Goal: Information Seeking & Learning: Learn about a topic

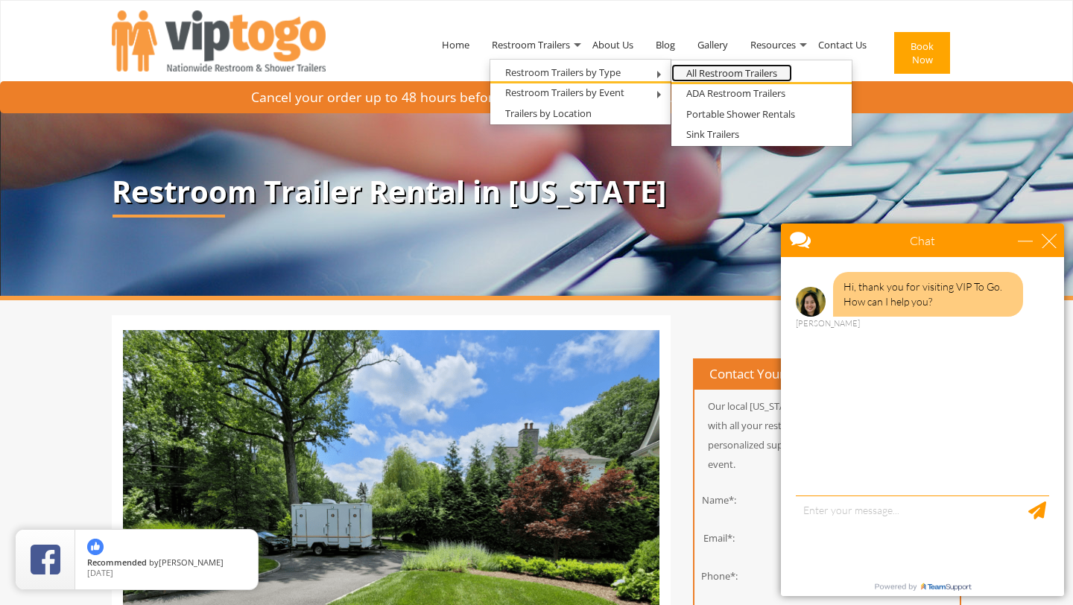
click at [712, 72] on link "All Restroom Trailers" at bounding box center [731, 73] width 121 height 19
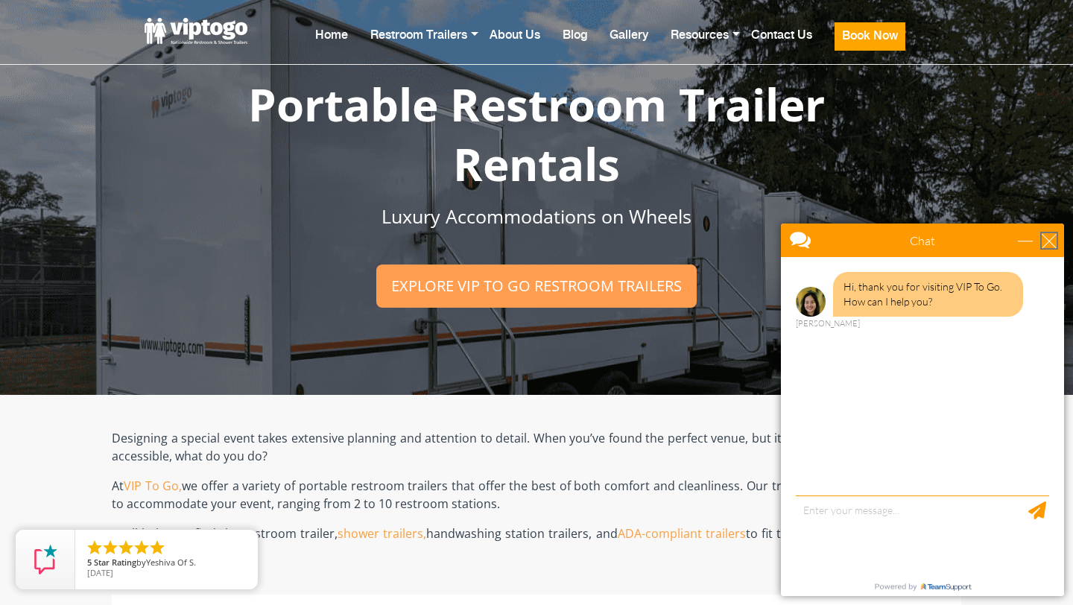
click at [1047, 238] on div "close" at bounding box center [1049, 240] width 15 height 15
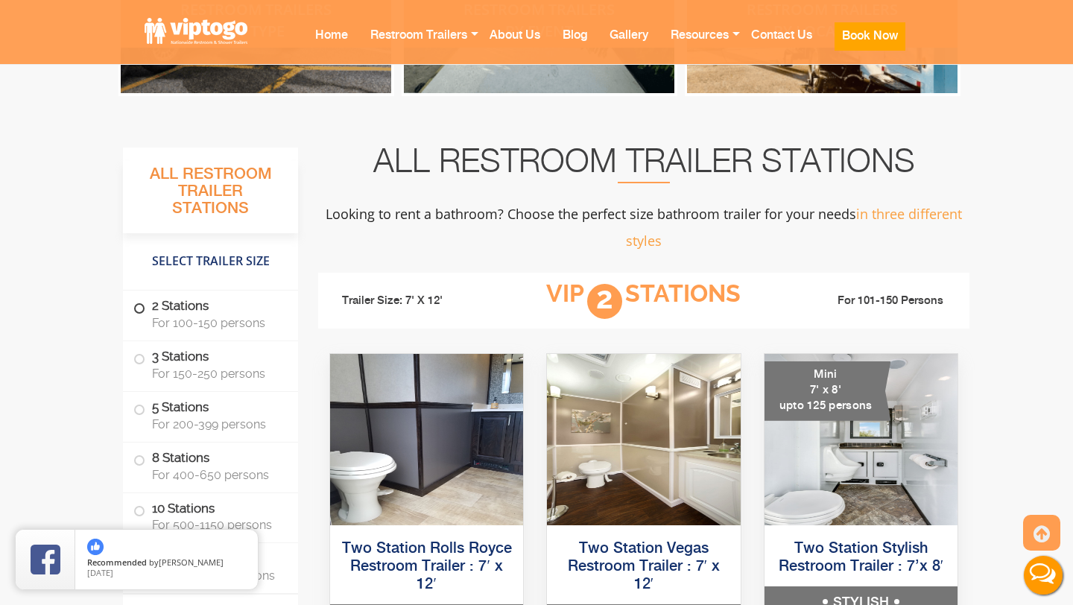
scroll to position [870, 0]
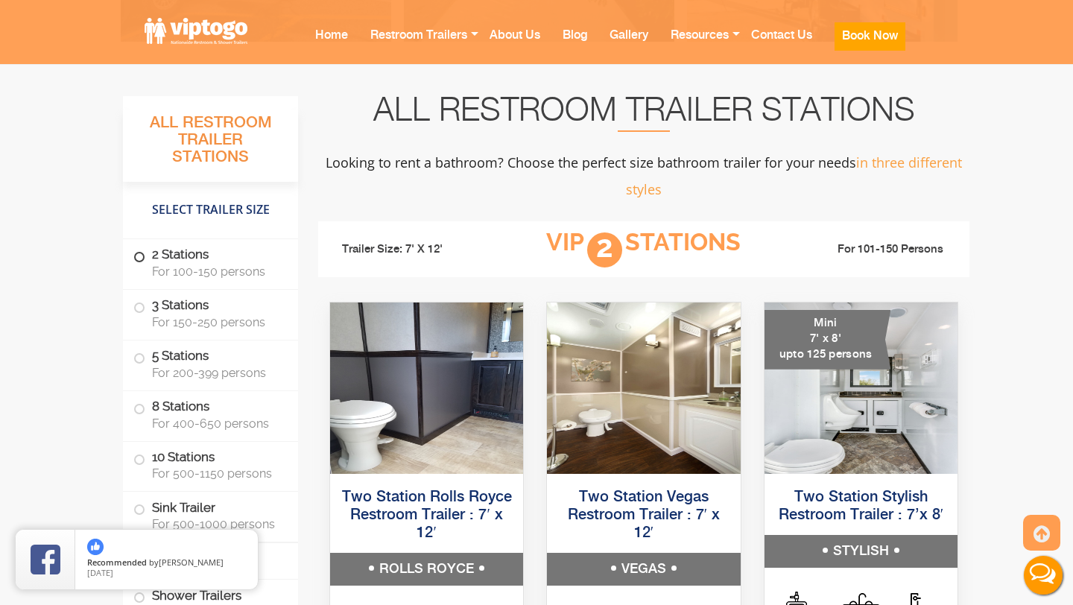
click at [139, 259] on span at bounding box center [139, 257] width 6 height 6
click at [139, 258] on span at bounding box center [139, 257] width 6 height 6
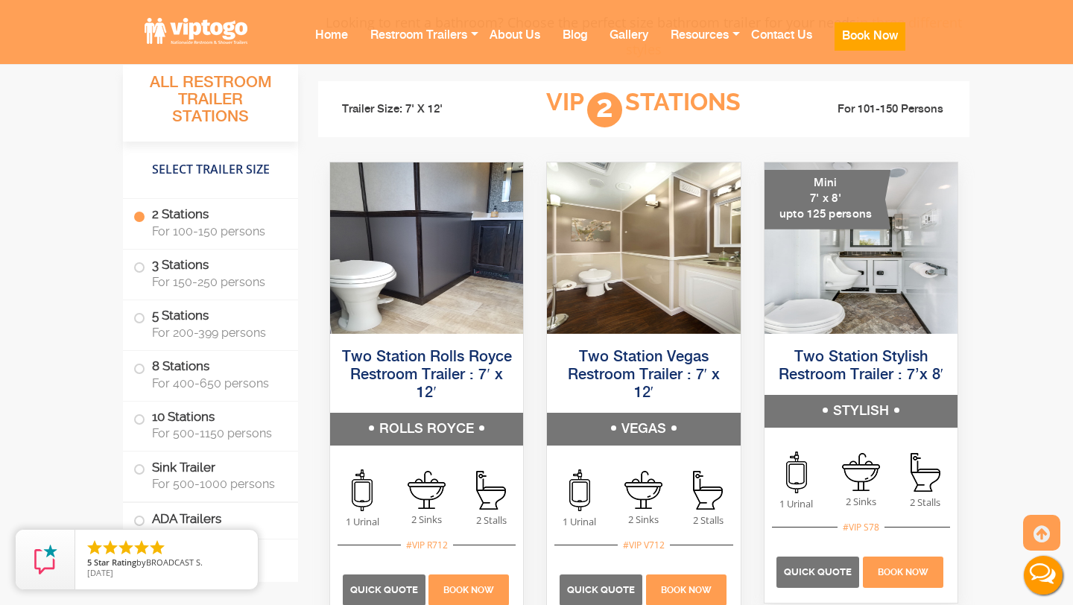
scroll to position [1008, 0]
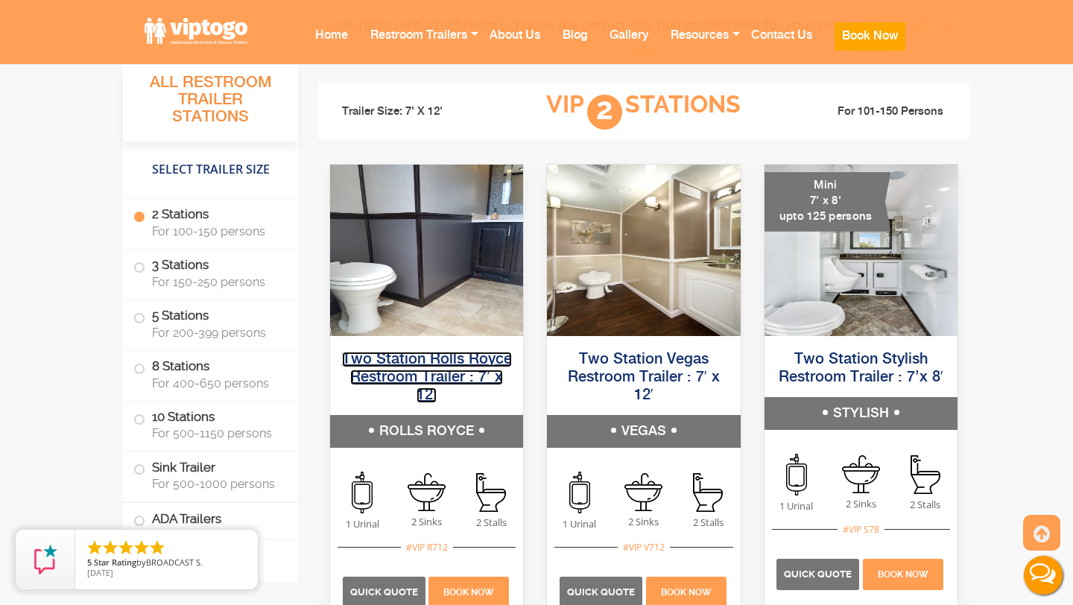
click at [428, 367] on link "Two Station Rolls Royce Restroom Trailer : 7′ x 12′" at bounding box center [427, 377] width 170 height 51
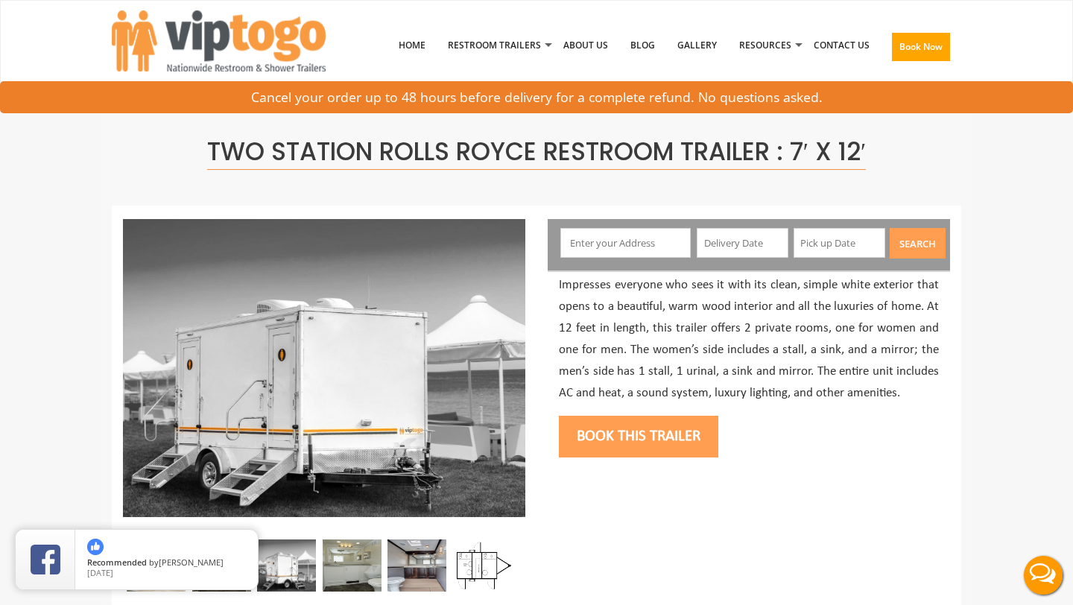
click at [300, 563] on img at bounding box center [286, 566] width 59 height 52
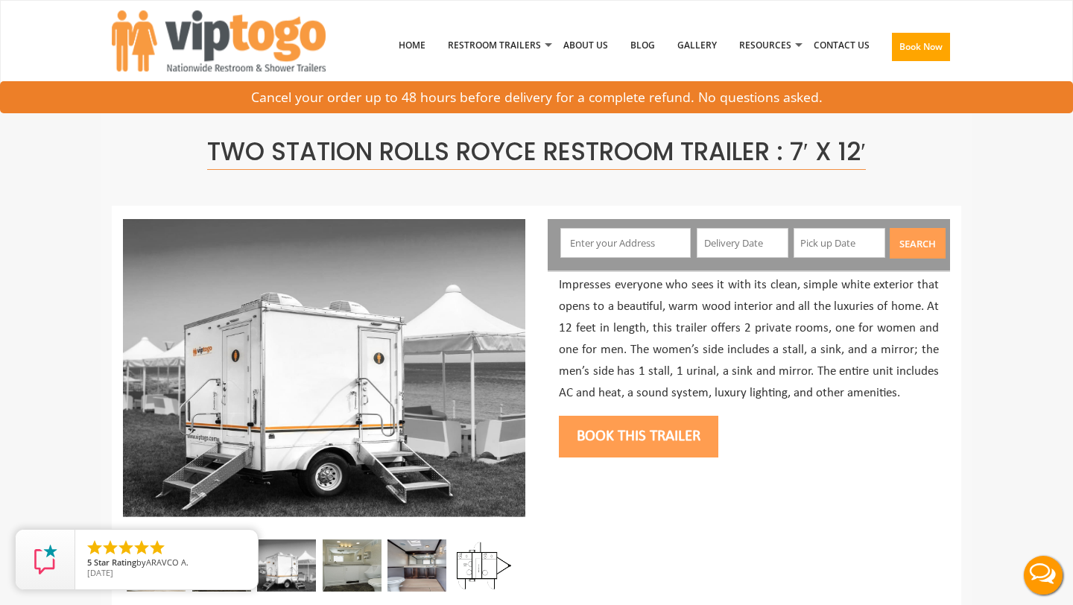
click at [344, 562] on img at bounding box center [352, 566] width 59 height 52
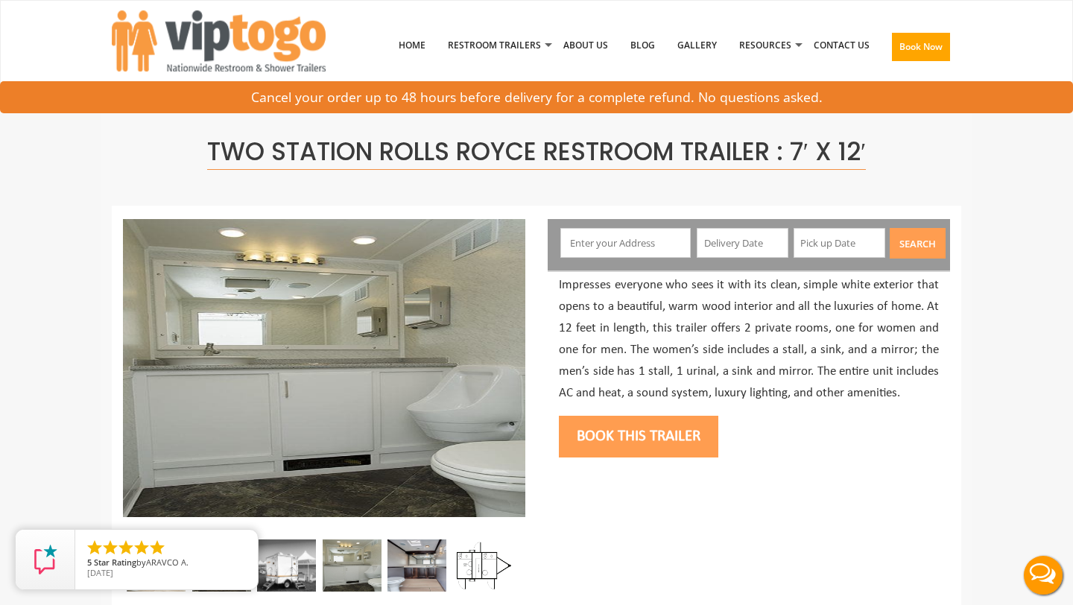
click at [422, 563] on img at bounding box center [416, 566] width 59 height 52
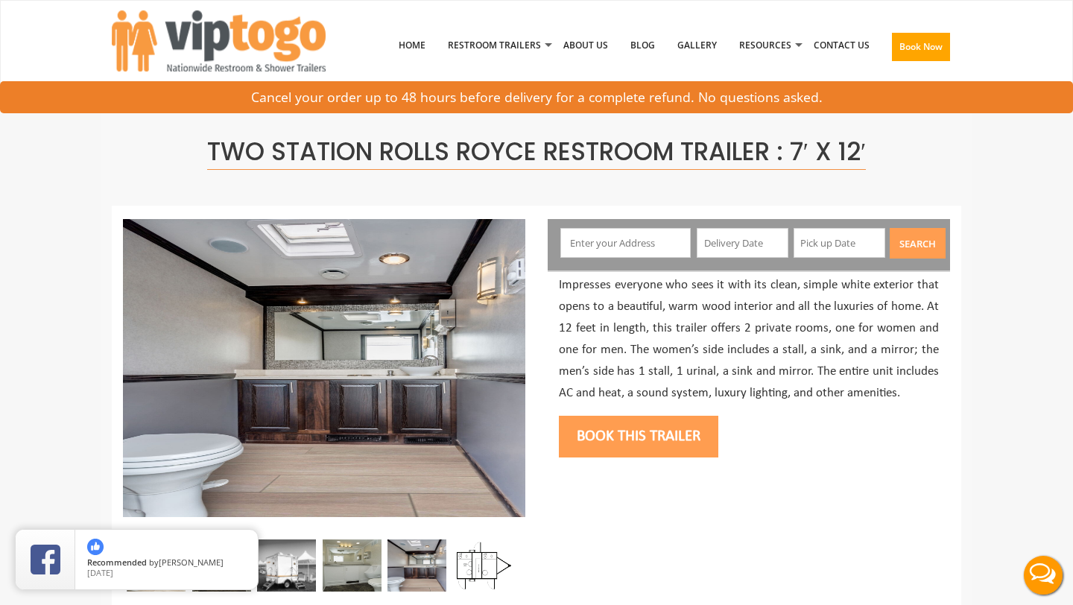
click at [355, 566] on img at bounding box center [352, 566] width 59 height 52
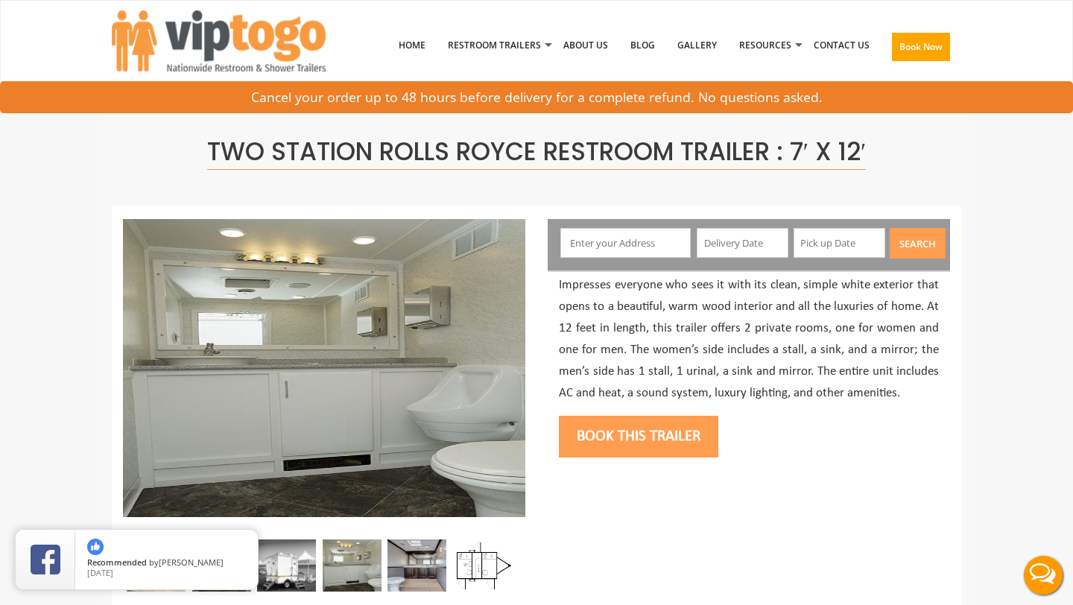
click at [298, 566] on img at bounding box center [286, 566] width 59 height 52
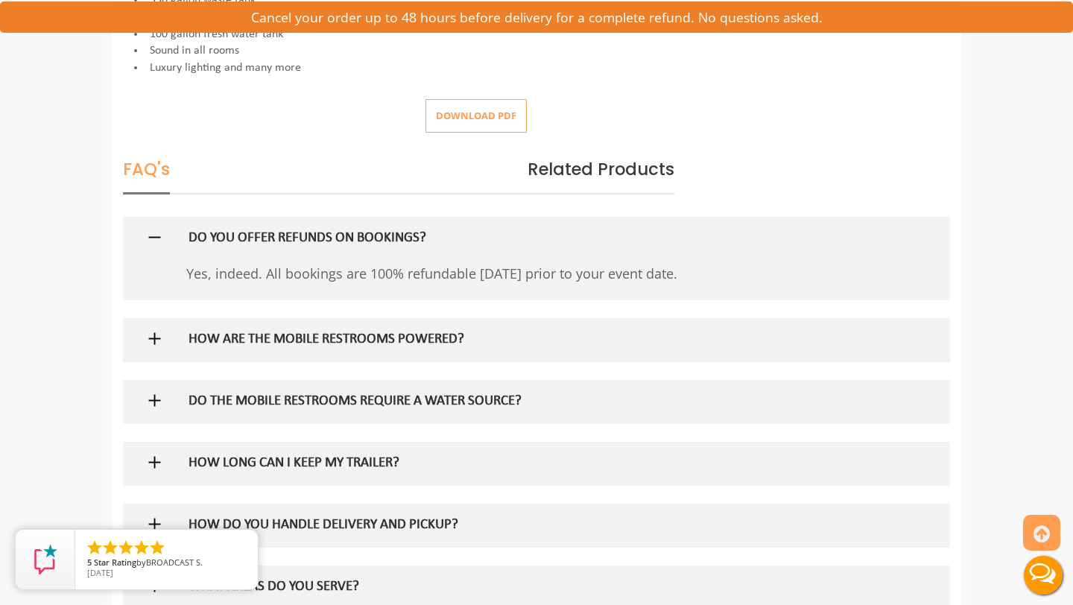
scroll to position [746, 0]
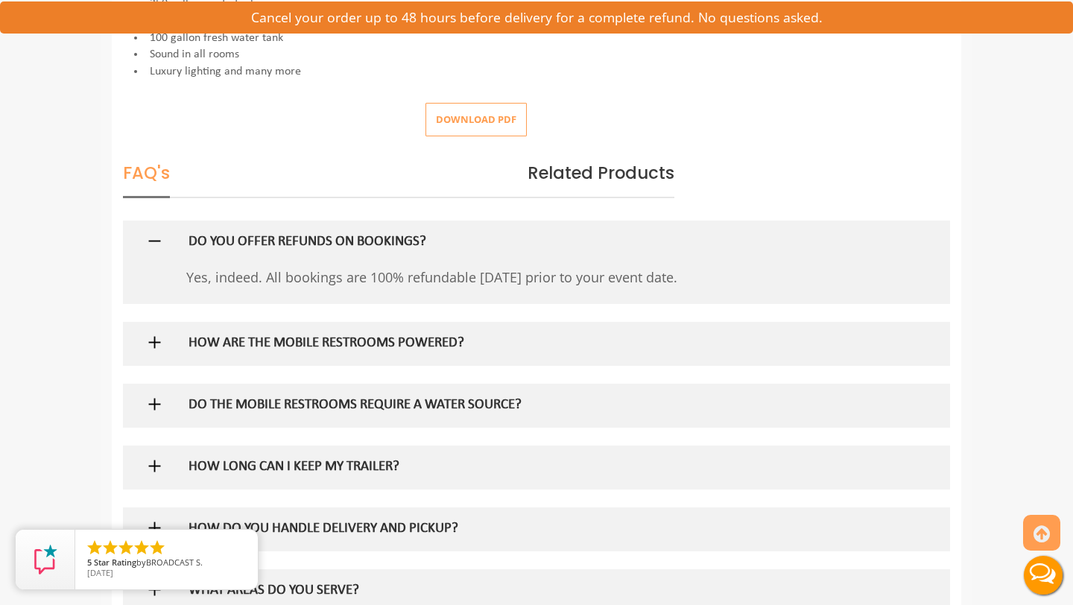
click at [352, 341] on h5 "HOW ARE THE MOBILE RESTROOMS POWERED?" at bounding box center [513, 344] width 648 height 16
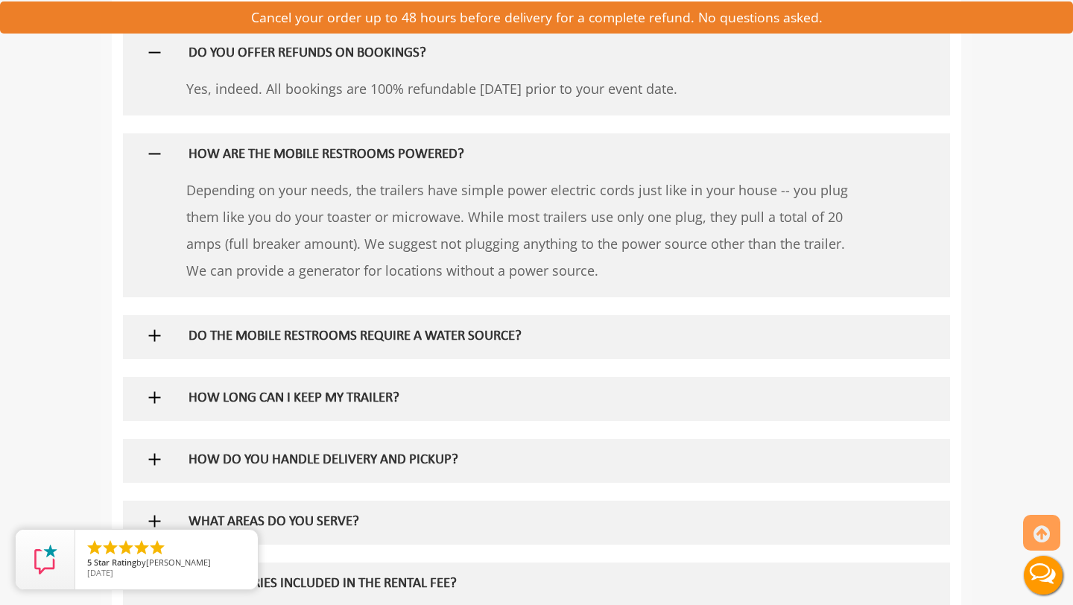
scroll to position [940, 0]
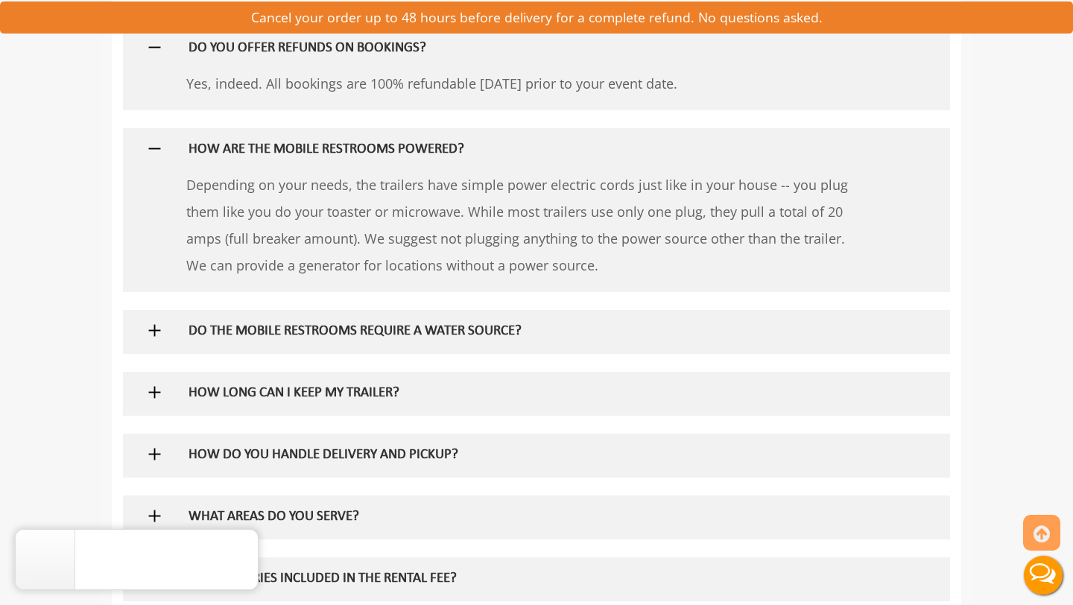
click at [351, 327] on h5 "DO THE MOBILE RESTROOMS REQUIRE A WATER SOURCE?" at bounding box center [513, 332] width 648 height 16
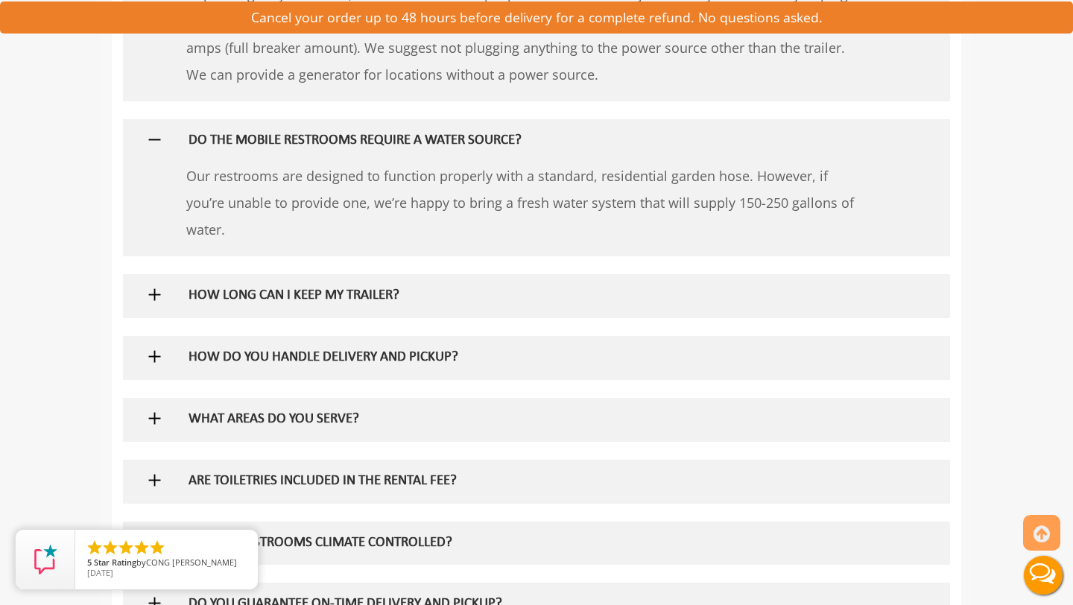
scroll to position [1124, 0]
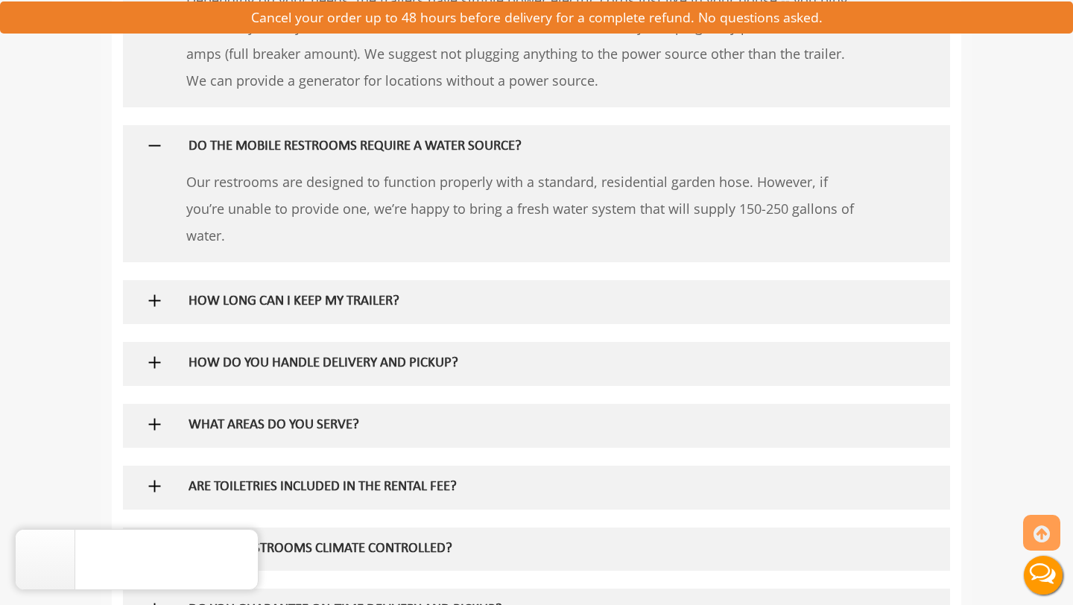
click at [334, 364] on h5 "HOW DO YOU HANDLE DELIVERY AND PICKUP?" at bounding box center [513, 364] width 648 height 16
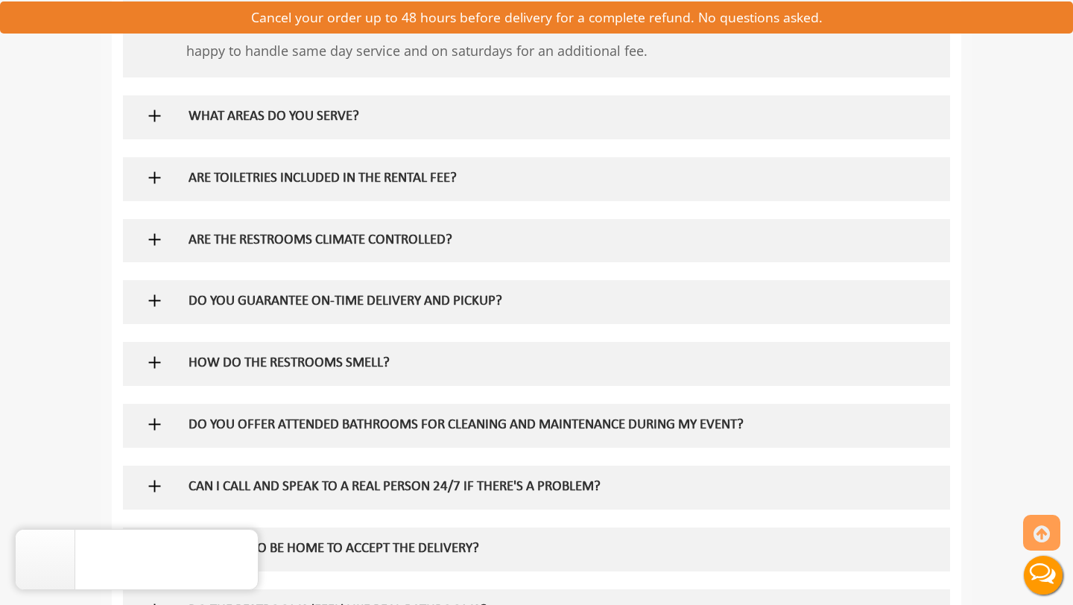
scroll to position [1497, 0]
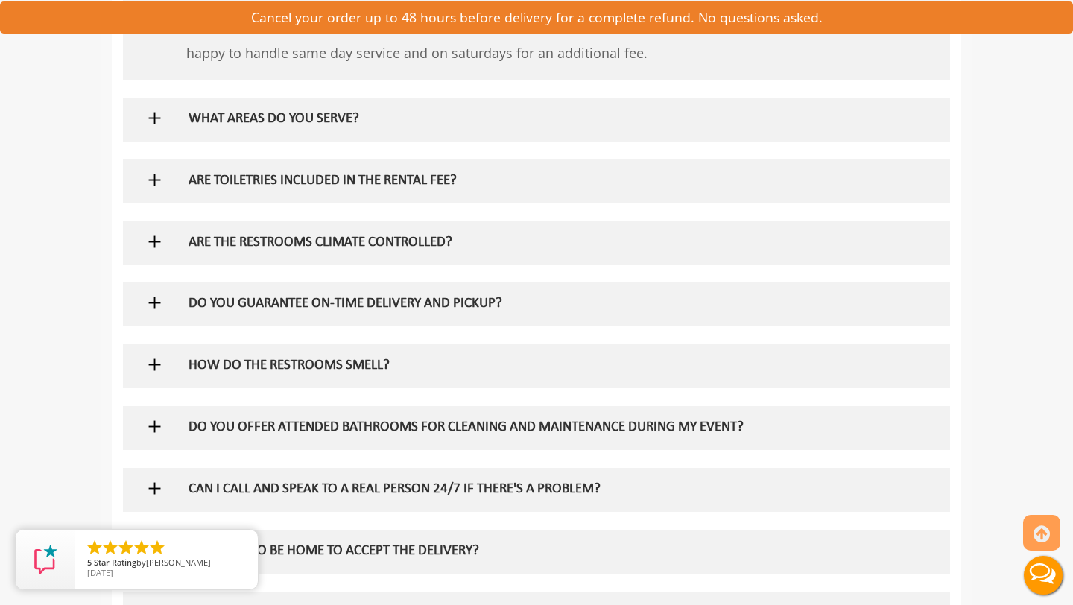
click at [334, 364] on h5 "HOW DO THE RESTROOMS SMELL?" at bounding box center [513, 366] width 648 height 16
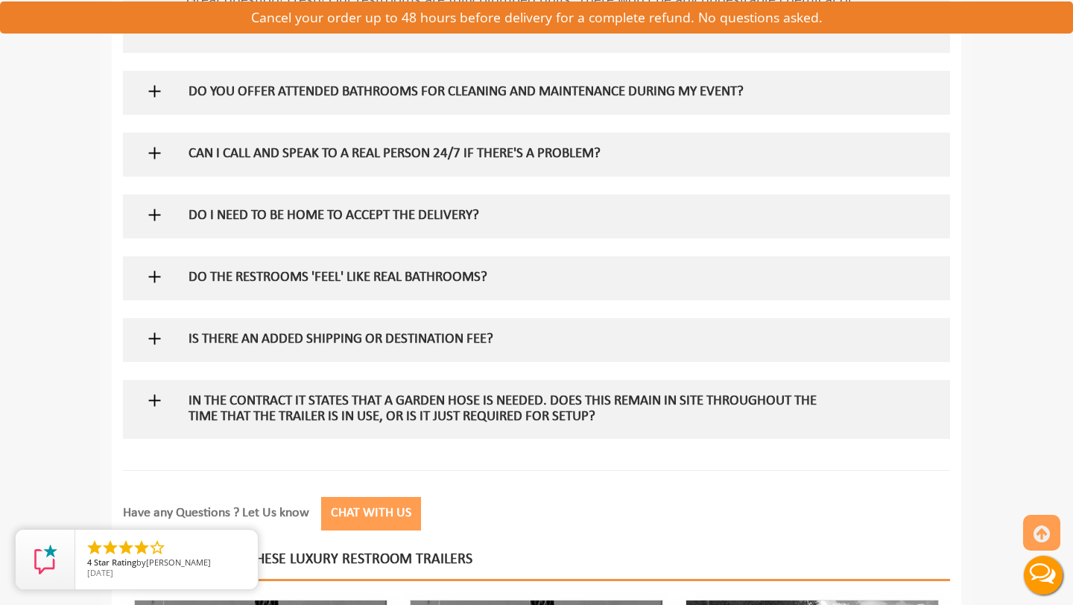
scroll to position [1896, 0]
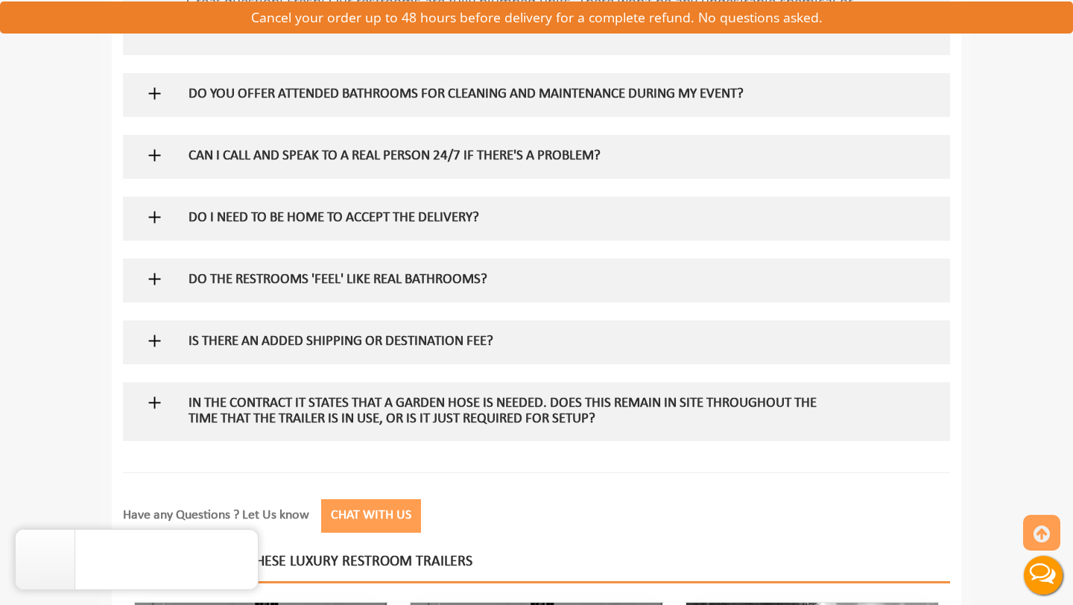
click at [334, 336] on h5 "IS THERE AN ADDED SHIPPING OR DESTINATION FEE?" at bounding box center [513, 343] width 648 height 16
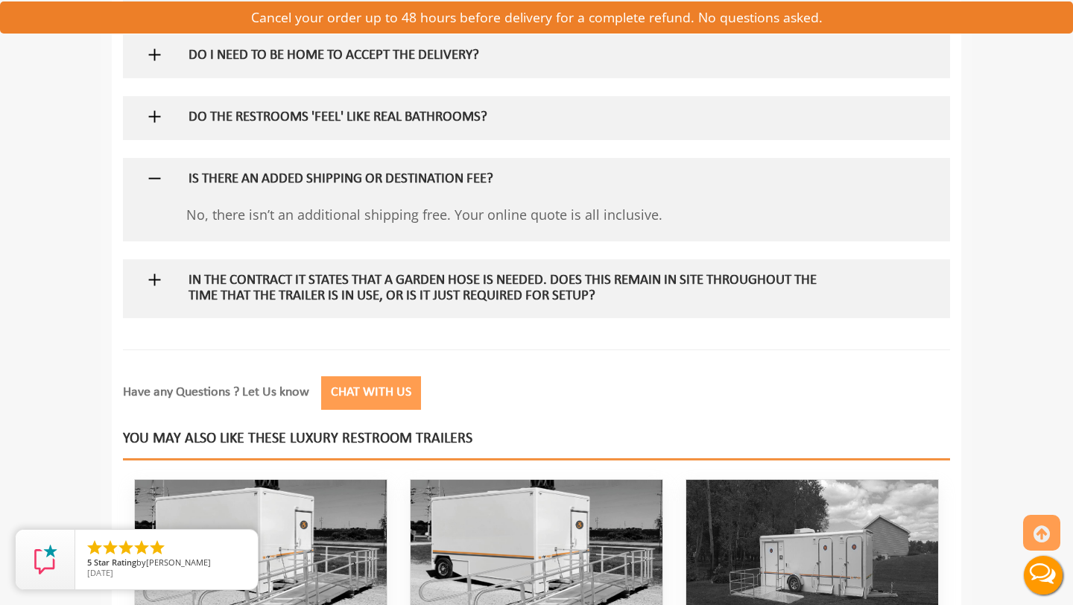
scroll to position [2060, 0]
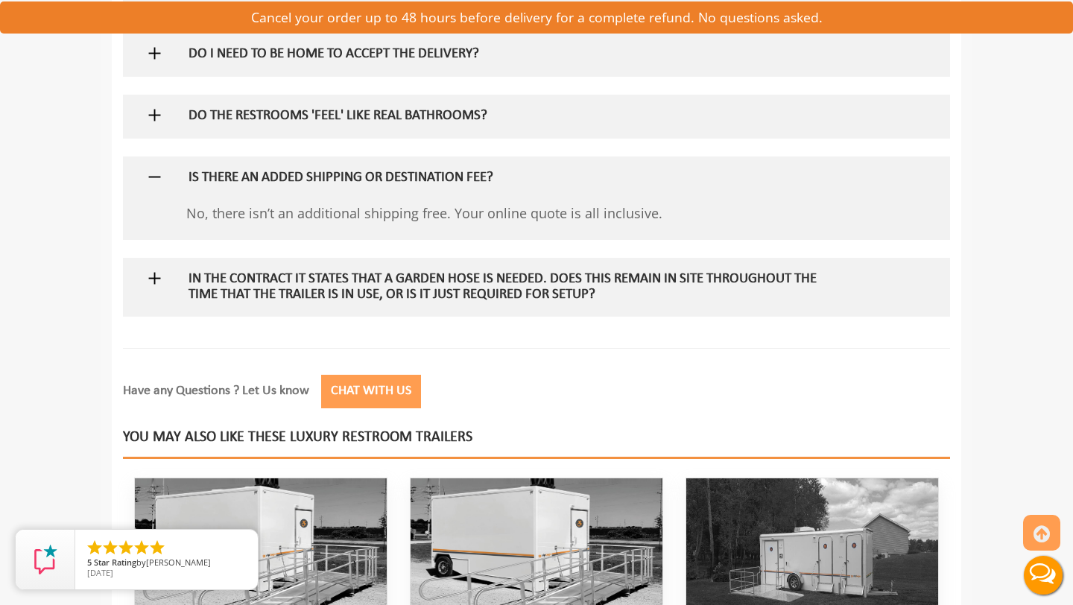
click at [333, 300] on h5 "In the contract it states that a garden hose is needed. Does this remain in sit…" at bounding box center [513, 287] width 648 height 31
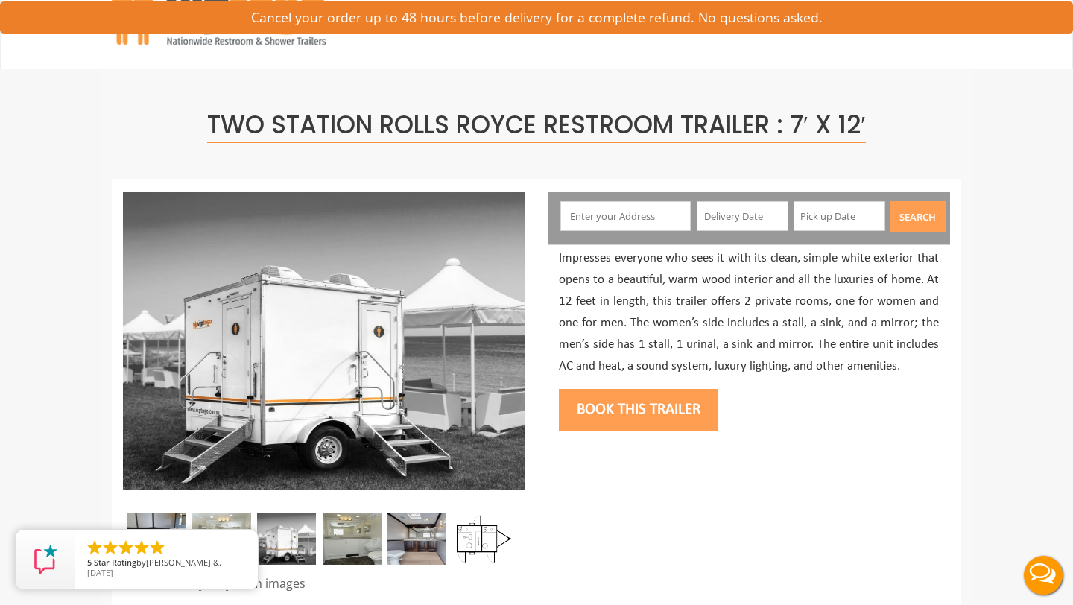
scroll to position [0, 0]
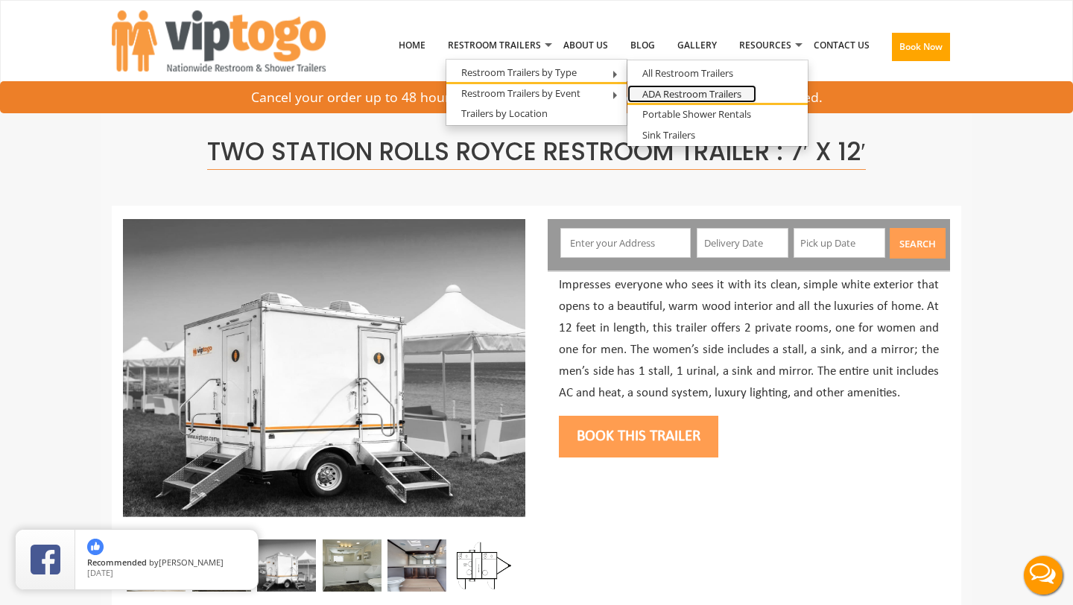
click at [662, 96] on link "ADA Restroom Trailers" at bounding box center [691, 94] width 129 height 19
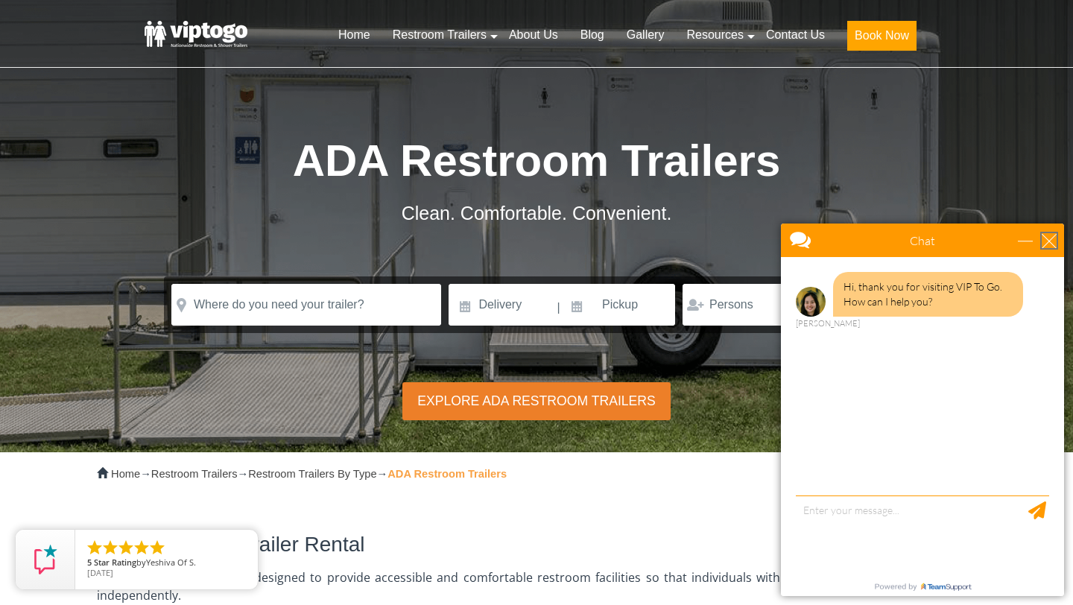
click at [1050, 242] on div "close" at bounding box center [1049, 240] width 15 height 15
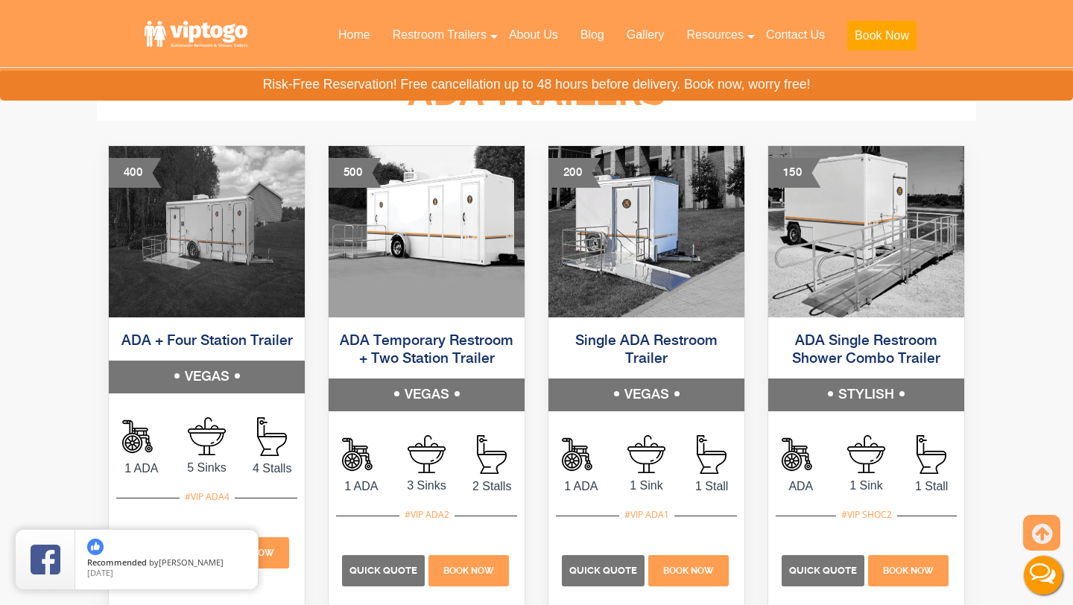
scroll to position [818, 0]
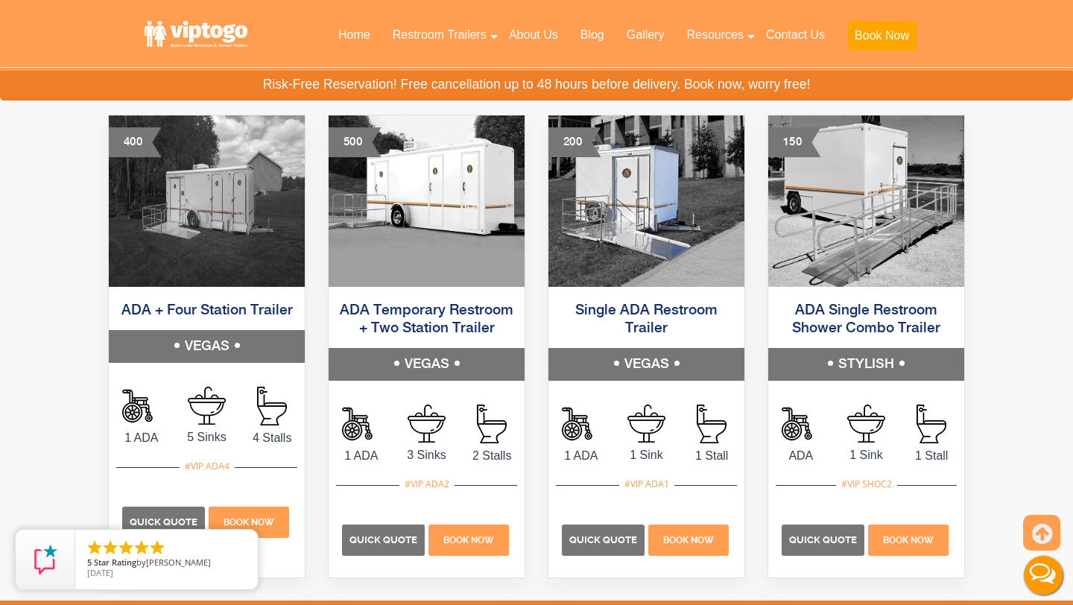
click at [429, 367] on h5 "VEGAS" at bounding box center [427, 364] width 196 height 33
click at [425, 322] on link "ADA Temporary Restroom + Two Station Trailer" at bounding box center [427, 319] width 174 height 33
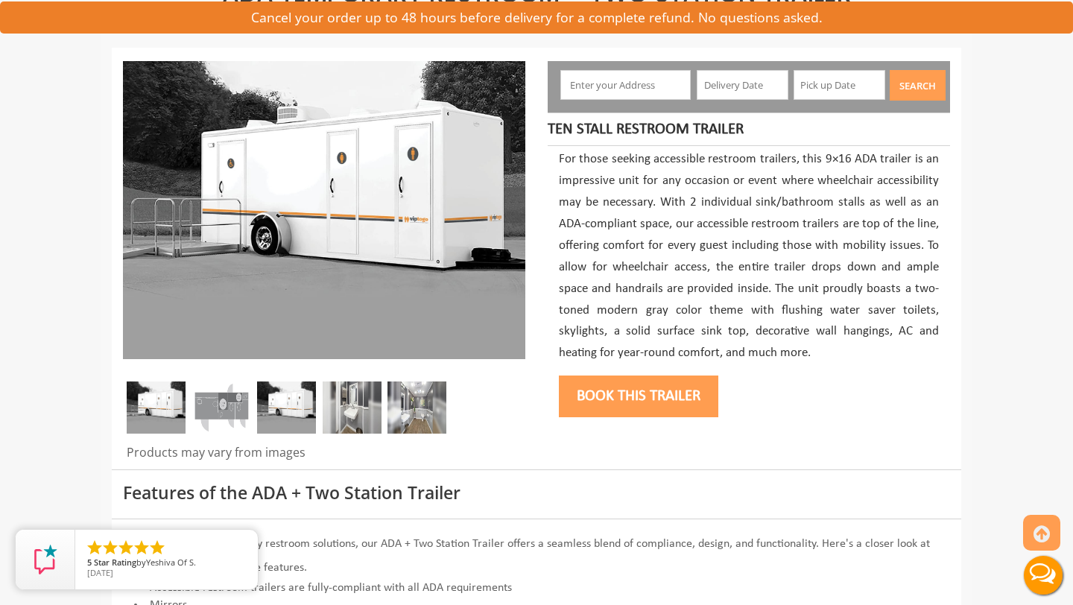
click at [288, 405] on img at bounding box center [286, 408] width 59 height 52
click at [371, 414] on img at bounding box center [352, 408] width 59 height 52
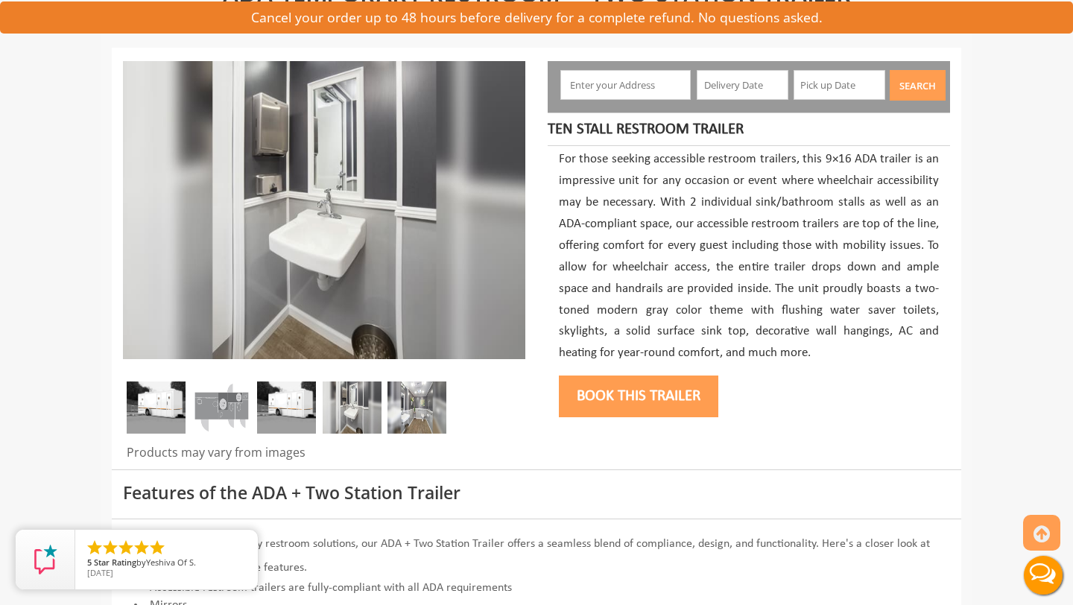
click at [416, 414] on img at bounding box center [416, 408] width 59 height 52
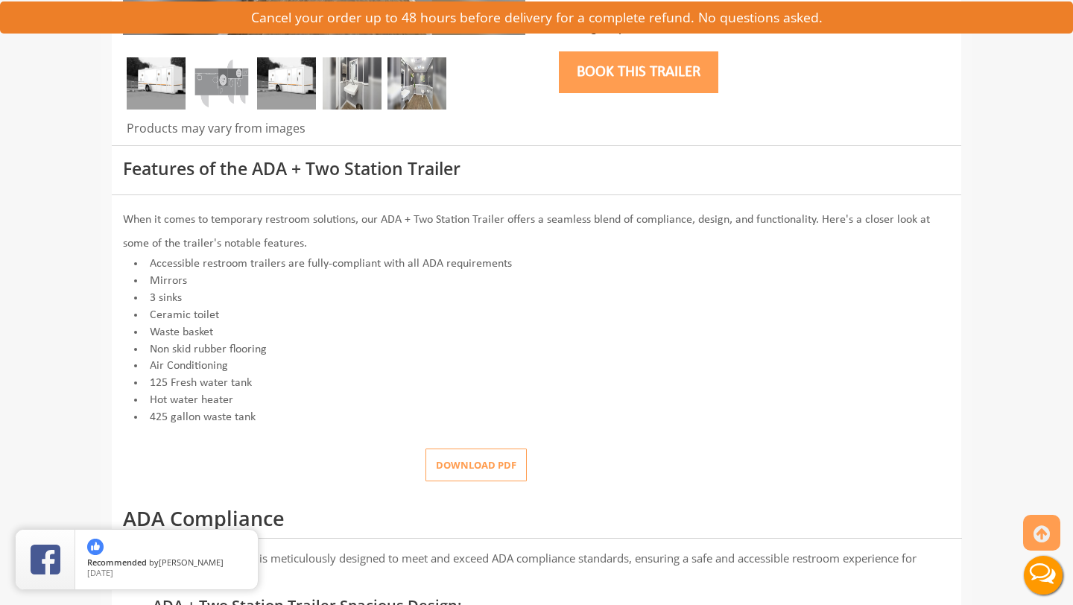
scroll to position [481, 0]
